Goal: Information Seeking & Learning: Learn about a topic

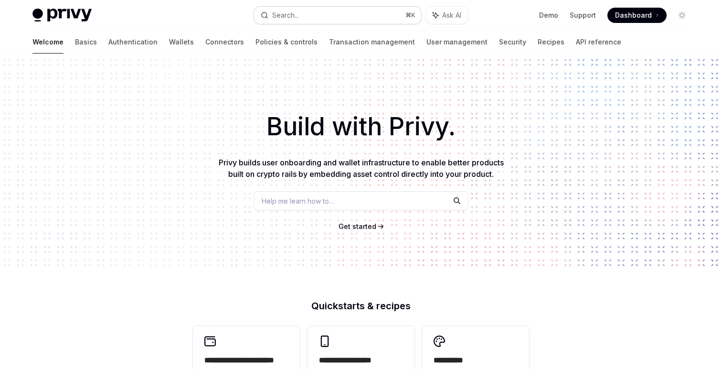
click at [281, 17] on div "Search..." at bounding box center [285, 15] width 27 height 11
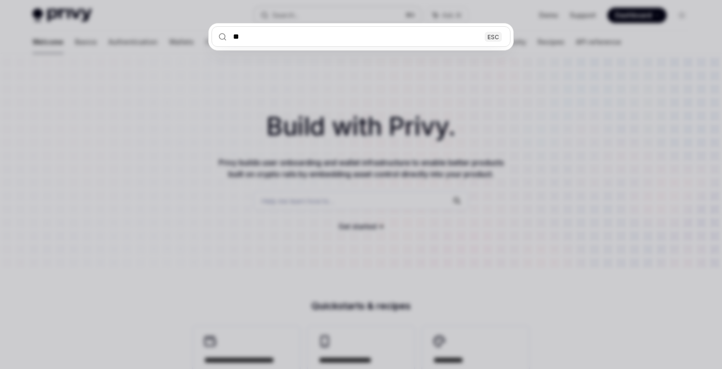
type input "***"
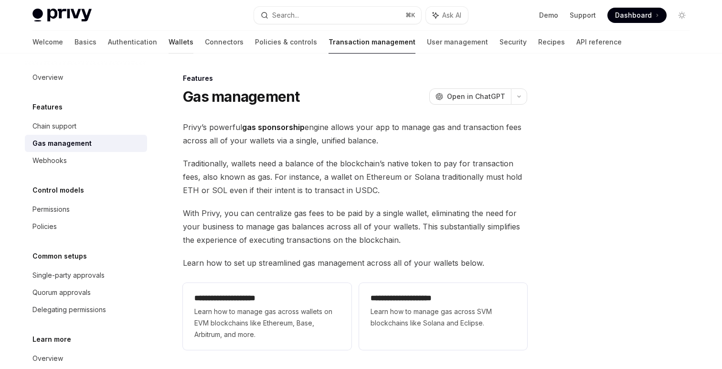
click at [169, 40] on link "Wallets" at bounding box center [181, 42] width 25 height 23
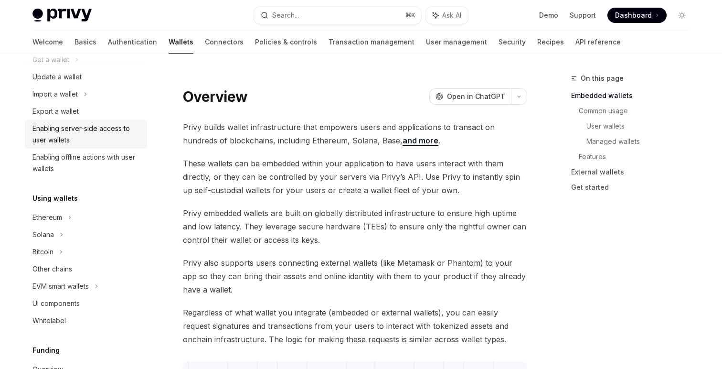
scroll to position [458, 0]
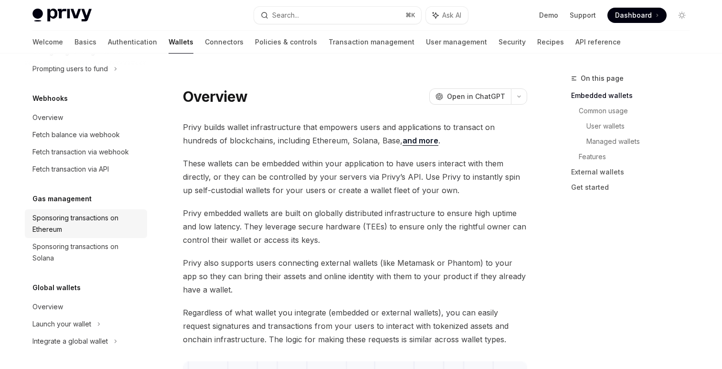
click at [84, 228] on div "Sponsoring transactions on Ethereum" at bounding box center [86, 223] width 109 height 23
type textarea "*"
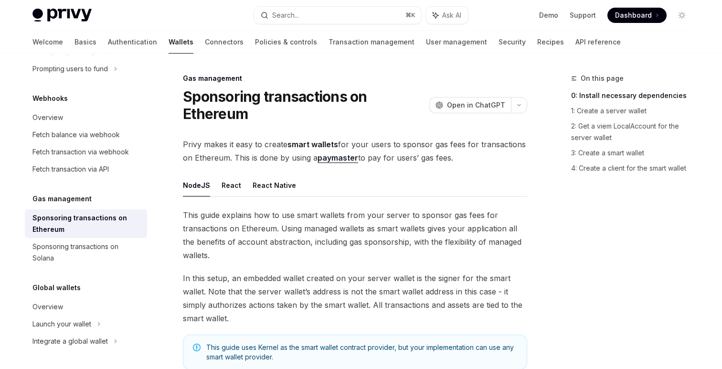
click at [309, 230] on span "This guide explains how to use smart wallets from your server to sponsor gas fe…" at bounding box center [355, 235] width 344 height 54
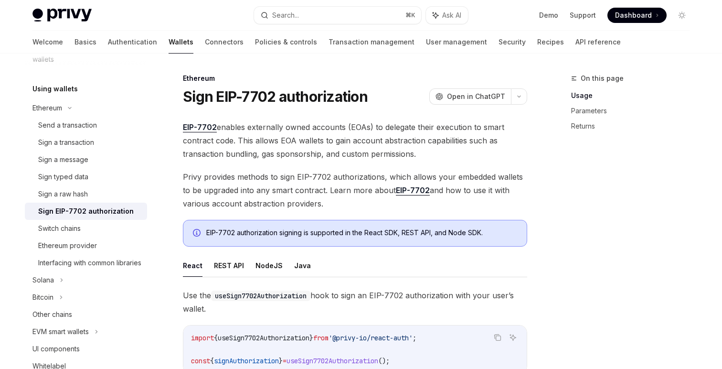
click at [242, 195] on span "Privy provides methods to sign EIP-7702 authorizations, which allows your embed…" at bounding box center [355, 190] width 344 height 40
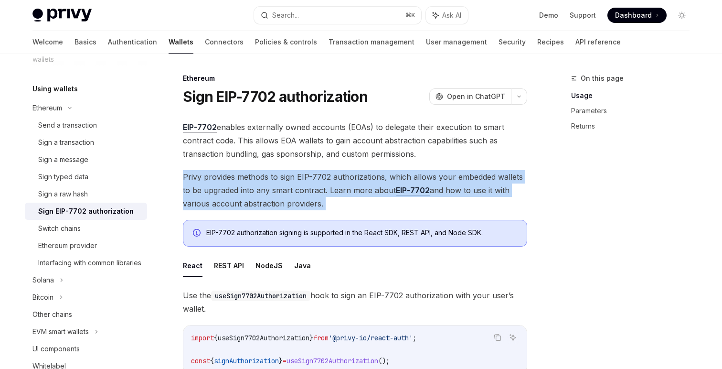
click at [242, 195] on span "Privy provides methods to sign EIP-7702 authorizations, which allows your embed…" at bounding box center [355, 190] width 344 height 40
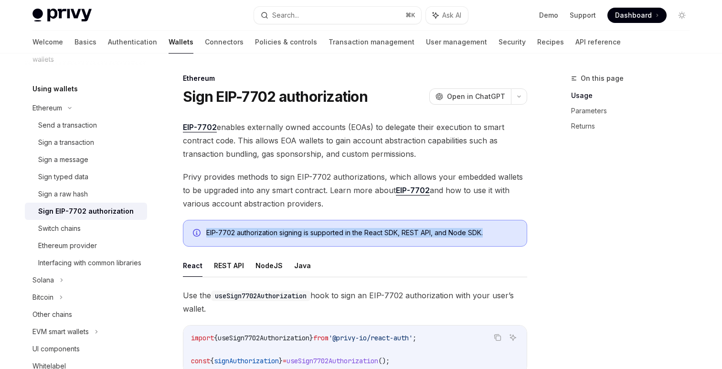
click at [275, 224] on div "EIP-7702 authorization signing is supported in the React SDK, REST API, and Nod…" at bounding box center [355, 233] width 344 height 27
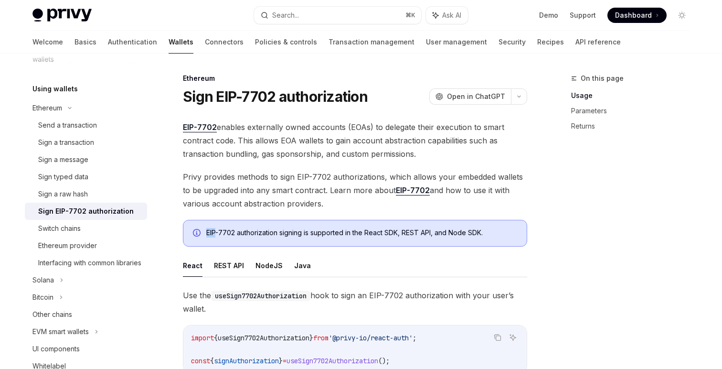
click at [275, 224] on div "EIP-7702 authorization signing is supported in the React SDK, REST API, and Nod…" at bounding box center [355, 233] width 344 height 27
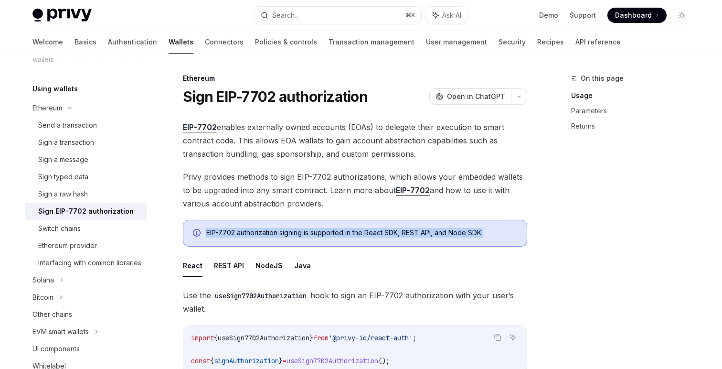
click at [275, 224] on div "EIP-7702 authorization signing is supported in the React SDK, REST API, and Nod…" at bounding box center [355, 233] width 344 height 27
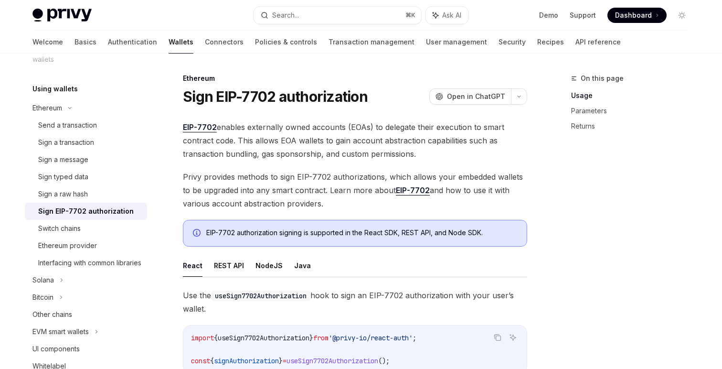
click at [313, 228] on div "EIP-7702 authorization signing is supported in the React SDK, REST API, and Nod…" at bounding box center [361, 233] width 311 height 11
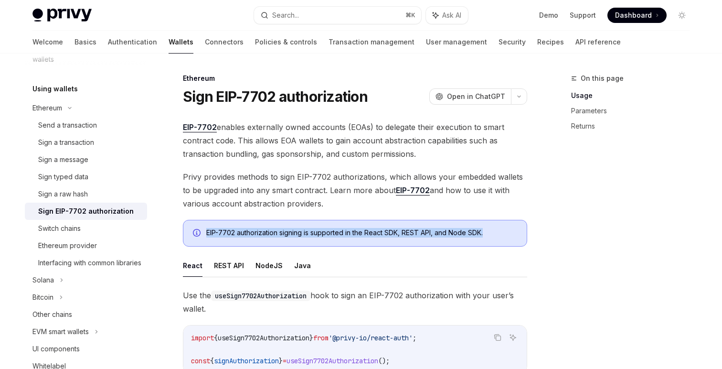
click at [313, 228] on div "EIP-7702 authorization signing is supported in the React SDK, REST API, and Nod…" at bounding box center [361, 233] width 311 height 11
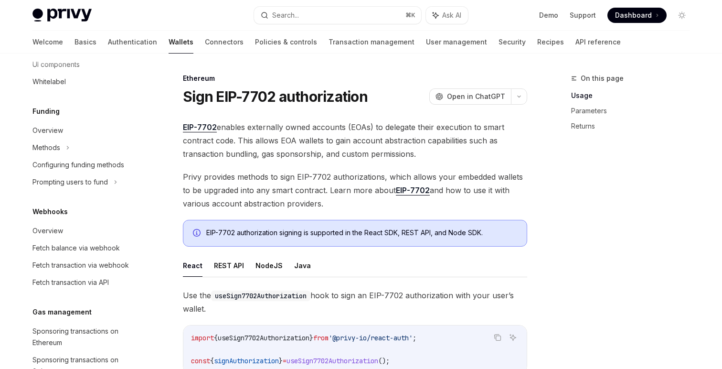
scroll to position [503, 0]
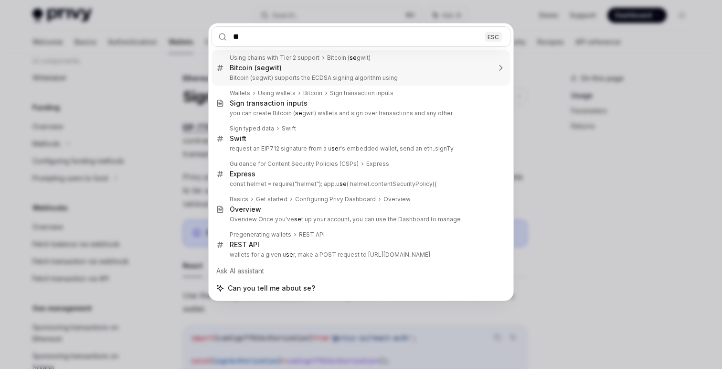
type input "***"
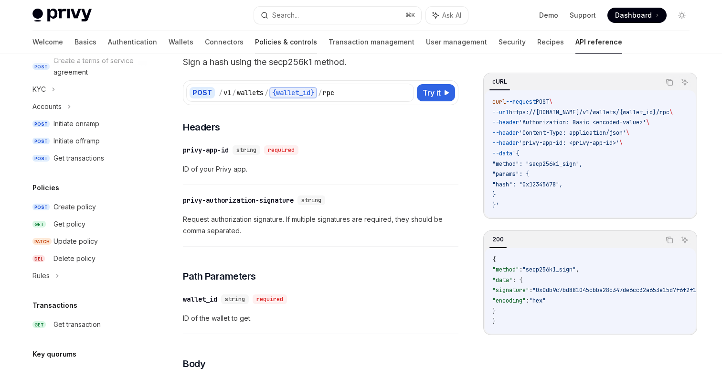
scroll to position [224, 0]
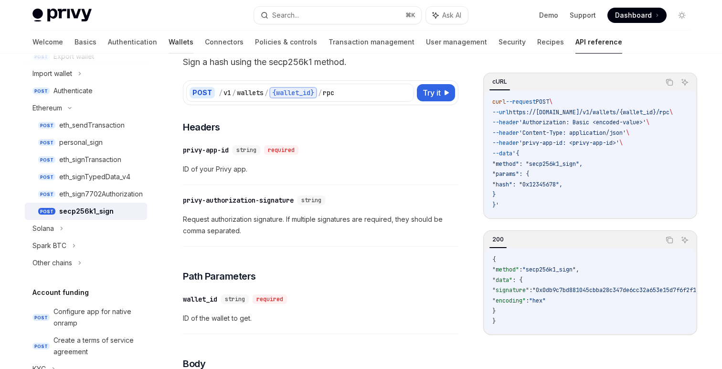
click at [169, 43] on link "Wallets" at bounding box center [181, 42] width 25 height 23
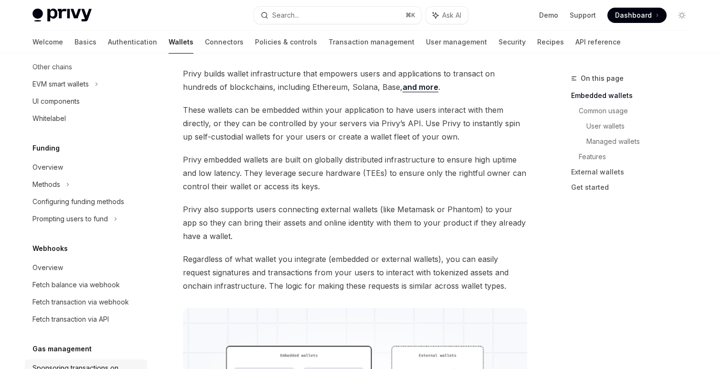
scroll to position [268, 0]
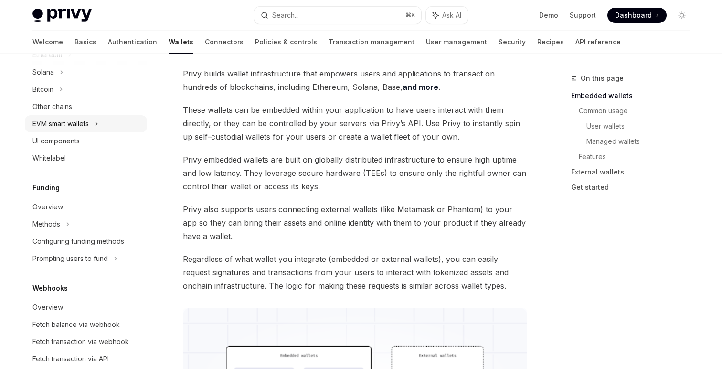
click at [69, 125] on div "EVM smart wallets" at bounding box center [60, 123] width 56 height 11
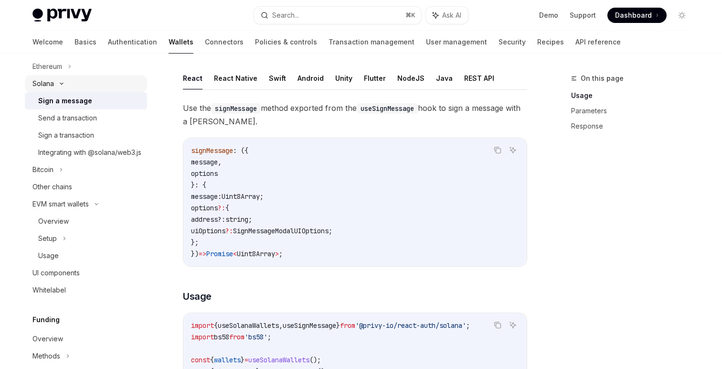
scroll to position [254, 0]
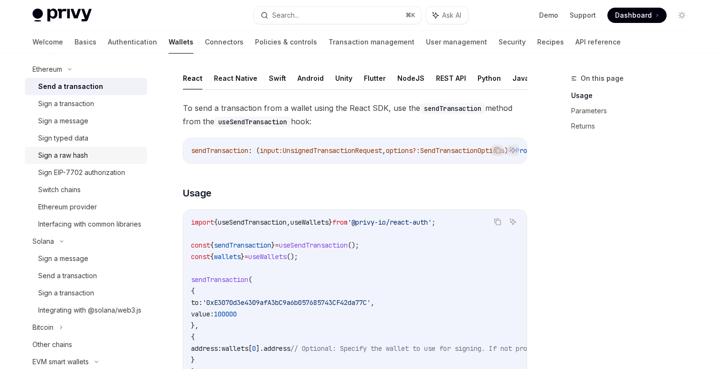
click at [72, 160] on div "Sign a raw hash" at bounding box center [63, 155] width 50 height 11
type textarea "*"
